Goal: Task Accomplishment & Management: Use online tool/utility

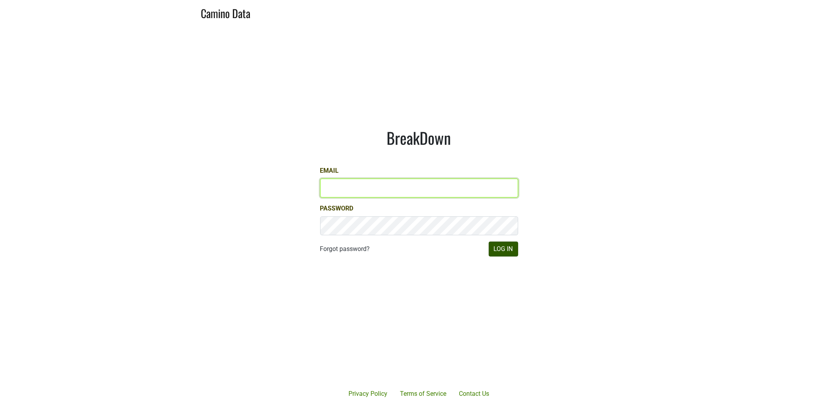
type input "[EMAIL_ADDRESS][DOMAIN_NAME]"
click at [503, 250] on button "Log In" at bounding box center [503, 248] width 29 height 15
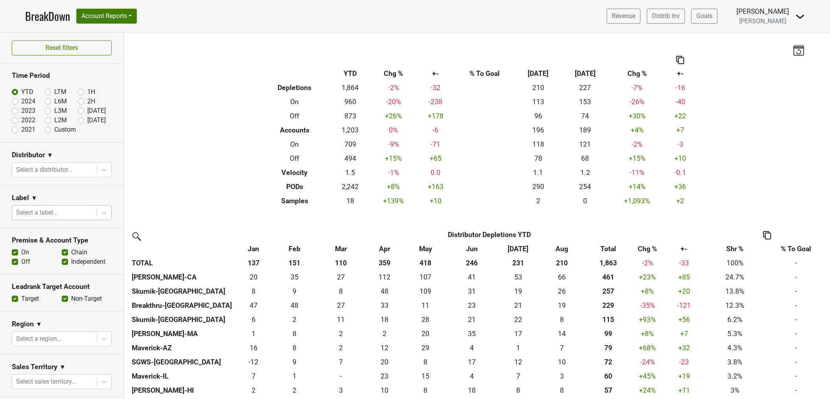
click at [64, 214] on div at bounding box center [54, 212] width 77 height 11
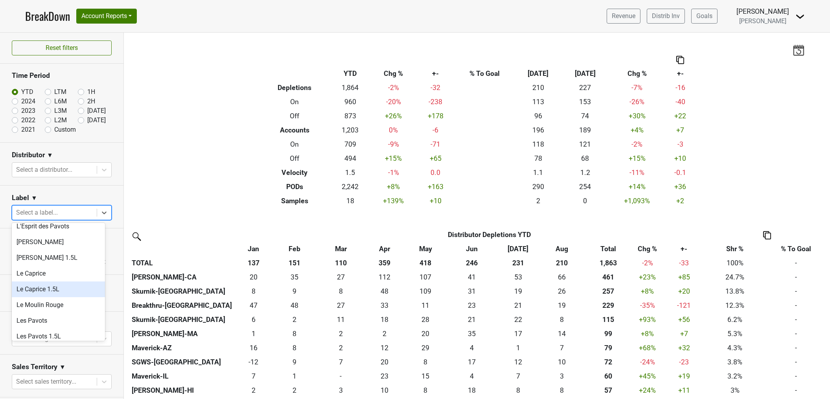
scroll to position [166, 0]
click at [68, 320] on div "Les Pavots" at bounding box center [58, 318] width 93 height 16
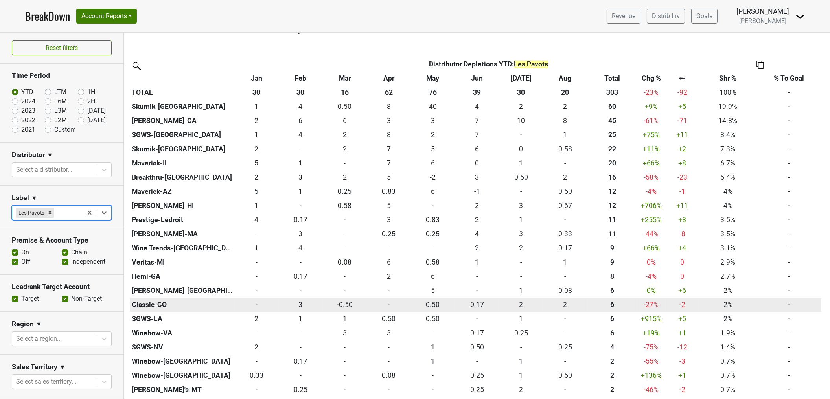
scroll to position [167, 0]
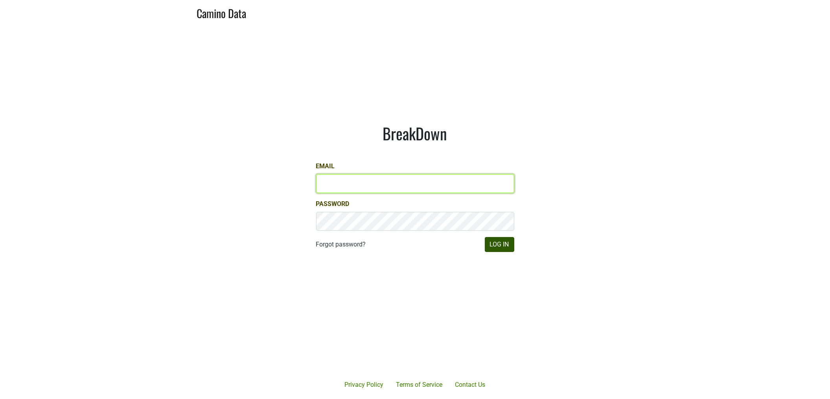
type input "dfay@petermichaelwinery.com"
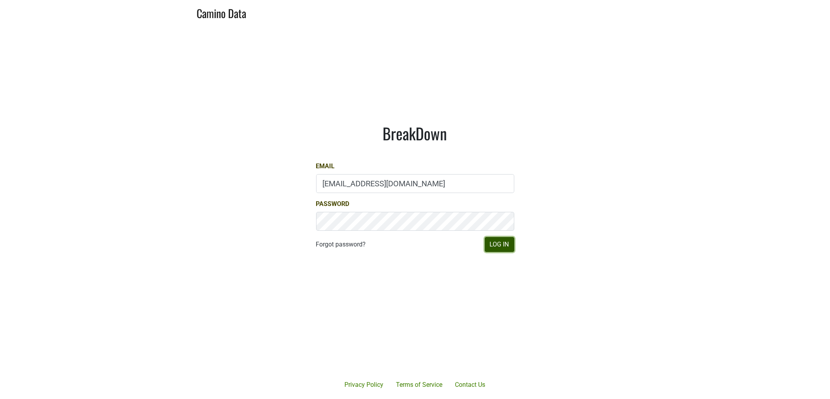
click at [492, 245] on button "Log In" at bounding box center [499, 244] width 29 height 15
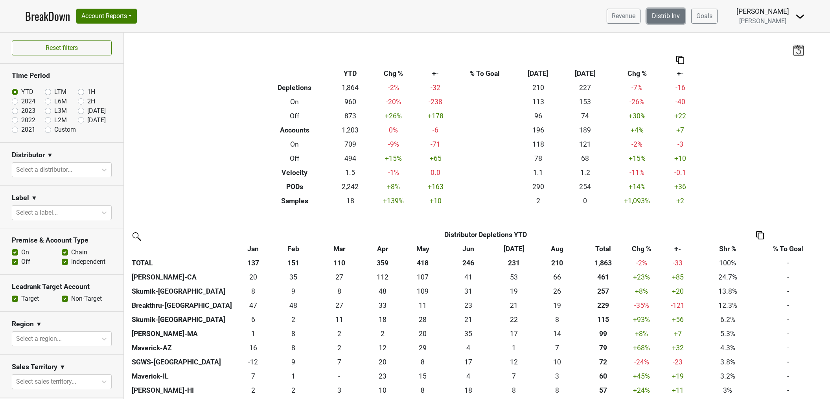
click at [684, 17] on link "Distrib Inv" at bounding box center [666, 16] width 38 height 15
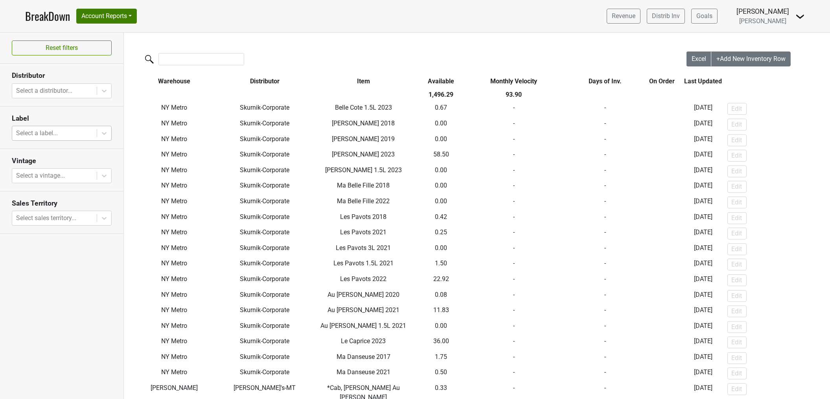
click at [68, 131] on div at bounding box center [54, 133] width 77 height 11
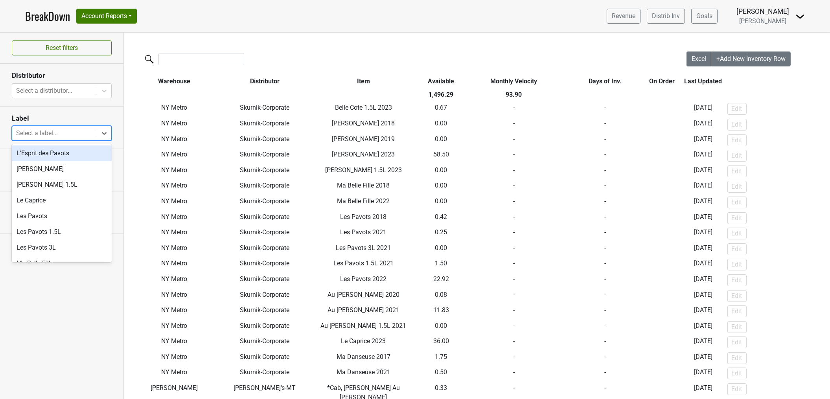
scroll to position [103, 0]
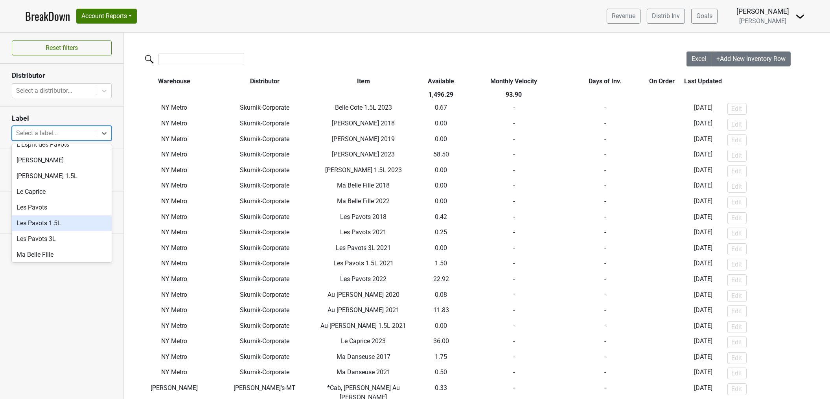
click at [68, 209] on div "Les Pavots" at bounding box center [62, 208] width 100 height 16
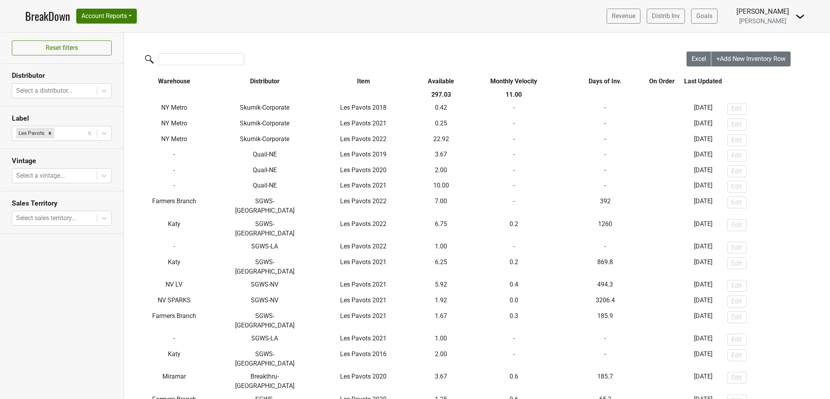
click at [446, 81] on th "Available" at bounding box center [441, 81] width 38 height 13
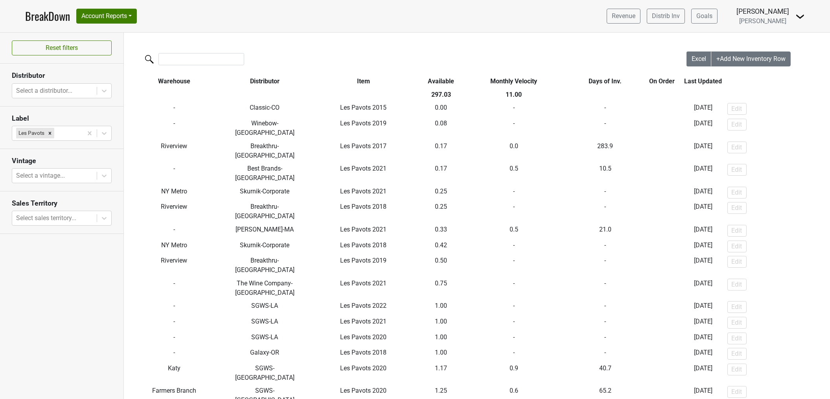
click at [446, 81] on th "Available" at bounding box center [441, 81] width 38 height 13
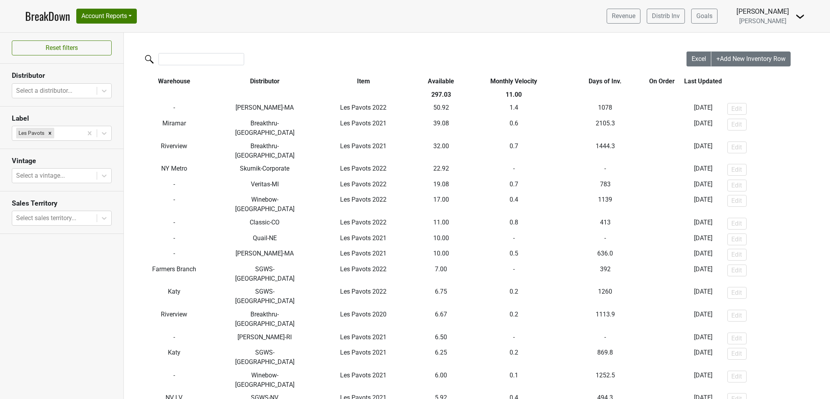
click at [446, 81] on th "Available" at bounding box center [441, 81] width 38 height 13
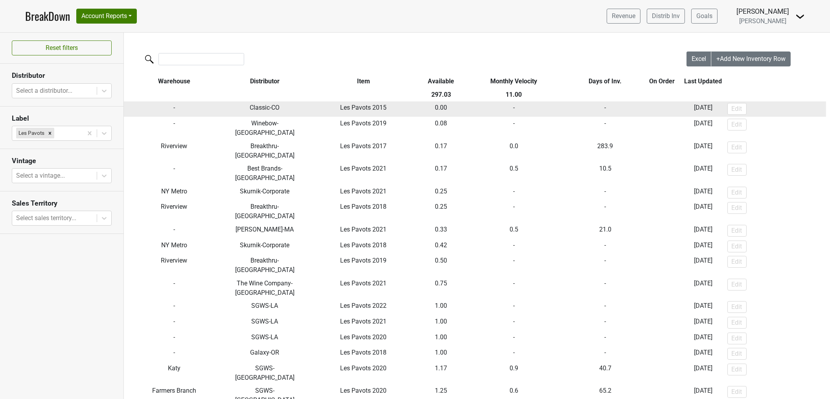
click at [453, 107] on td "0.00" at bounding box center [441, 109] width 38 height 16
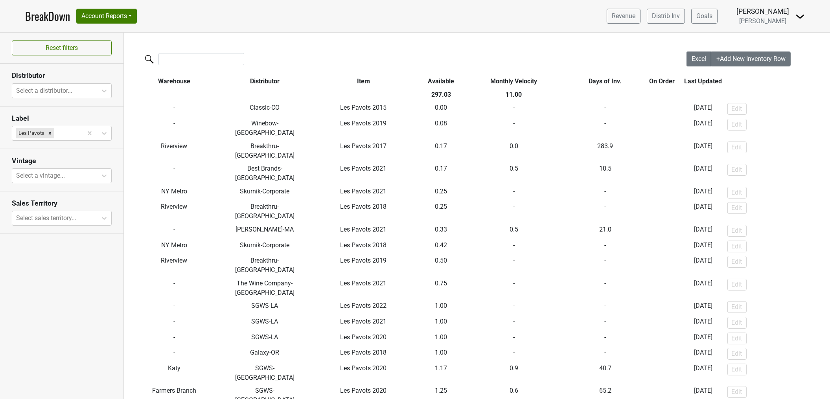
click at [270, 81] on th "Distributor" at bounding box center [264, 81] width 81 height 13
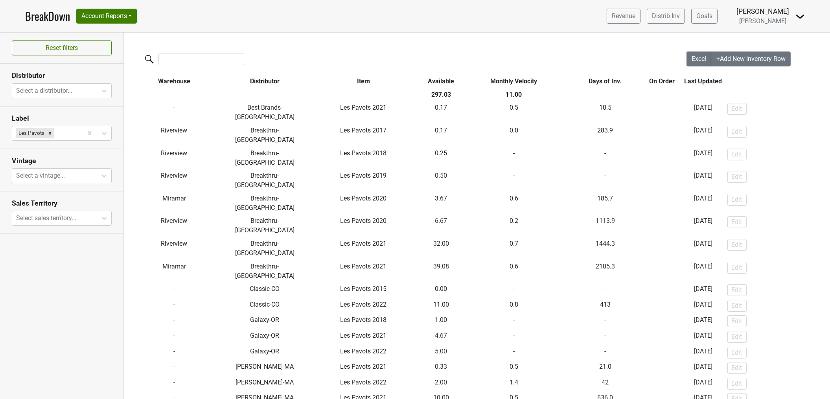
click at [270, 81] on th "Distributor" at bounding box center [264, 81] width 81 height 13
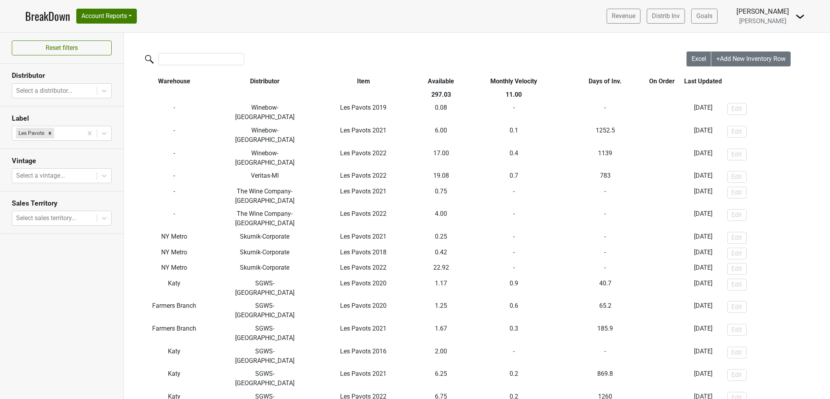
click at [274, 82] on th "Distributor" at bounding box center [264, 81] width 81 height 13
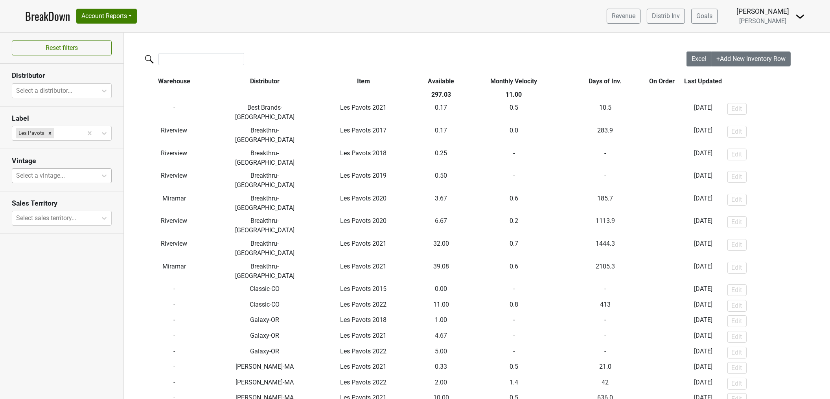
click at [83, 175] on div at bounding box center [54, 175] width 77 height 11
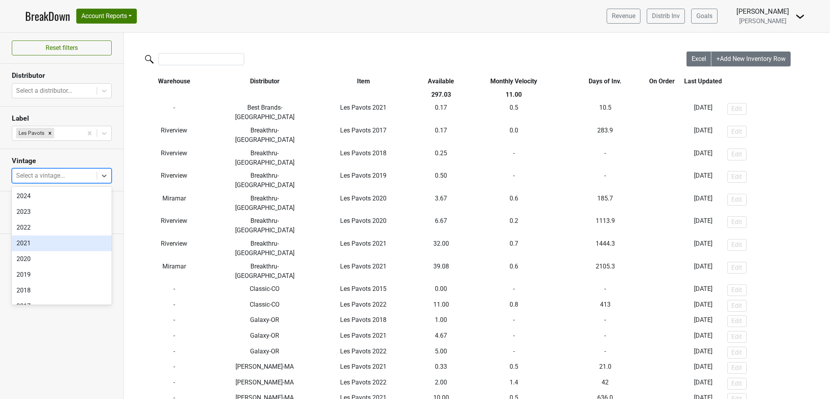
click at [72, 246] on div "2021" at bounding box center [62, 243] width 100 height 16
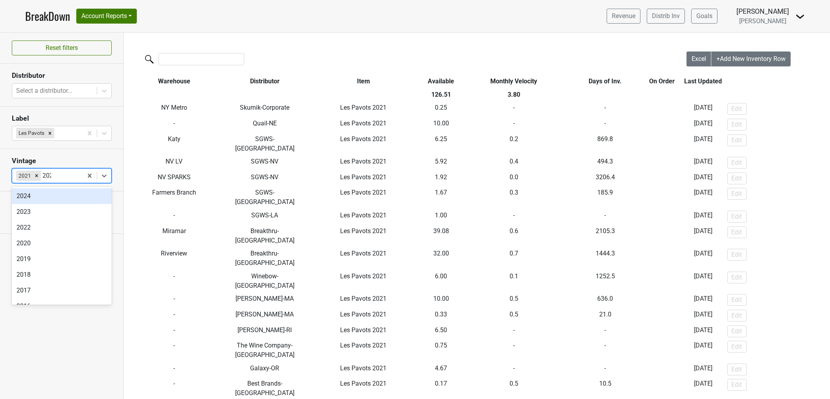
type input "2022"
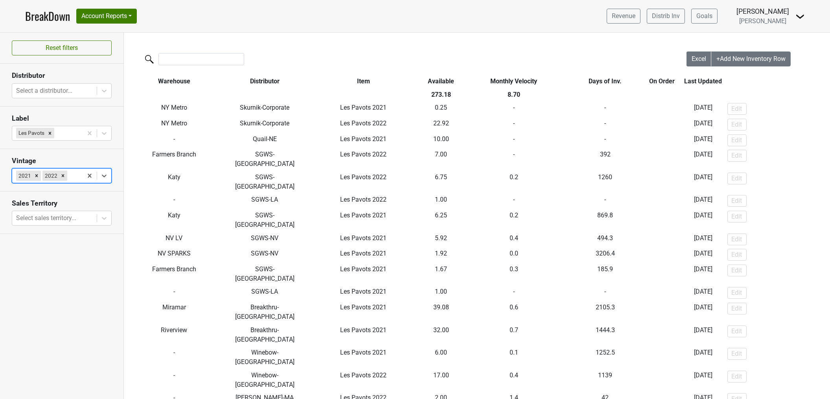
click at [275, 79] on th "Distributor" at bounding box center [264, 81] width 81 height 13
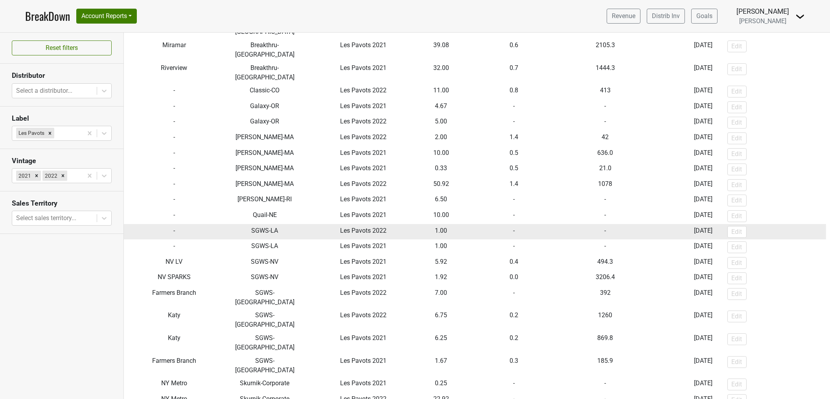
scroll to position [0, 0]
